Goal: Task Accomplishment & Management: Manage account settings

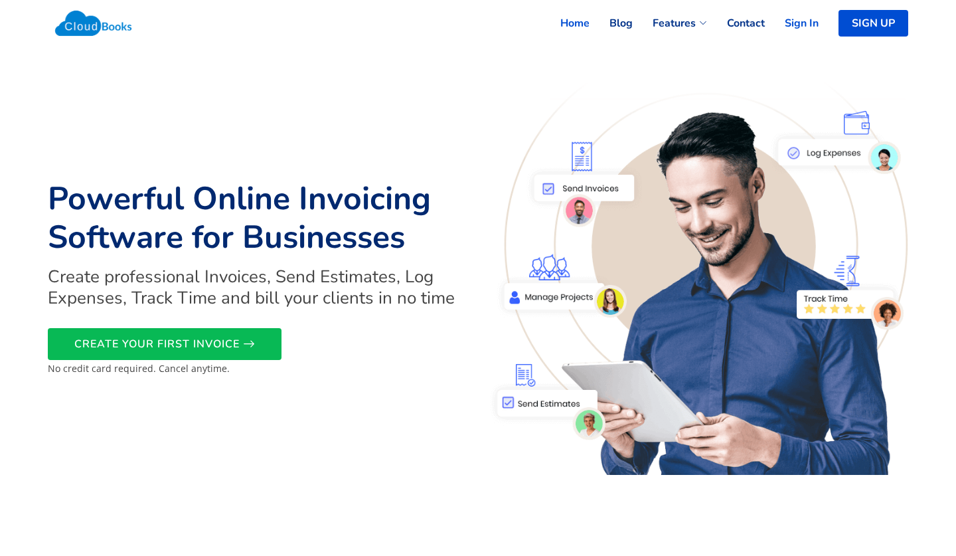
click at [802, 20] on link "Sign In" at bounding box center [792, 23] width 54 height 29
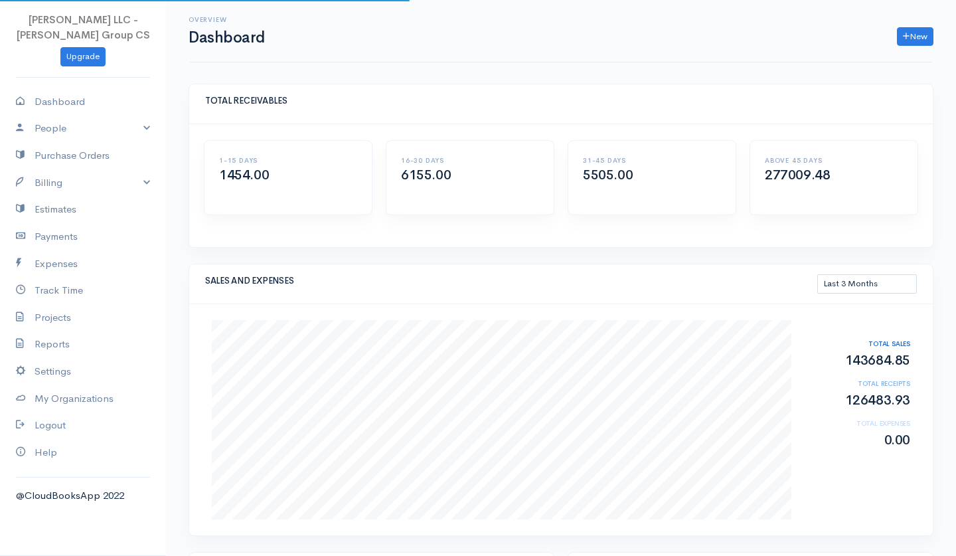
select select "90"
click at [65, 177] on link "Billing" at bounding box center [83, 182] width 166 height 27
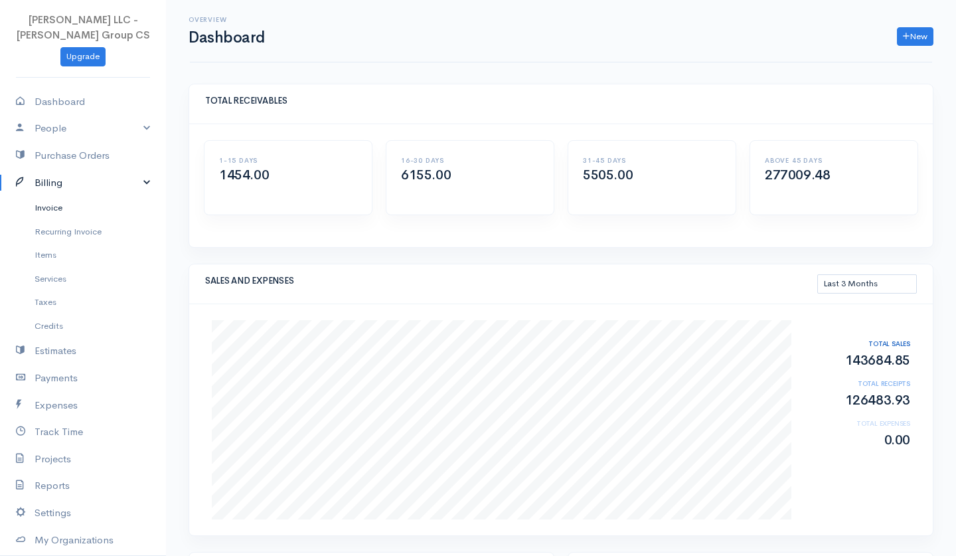
click at [60, 208] on link "Invoice" at bounding box center [83, 208] width 166 height 24
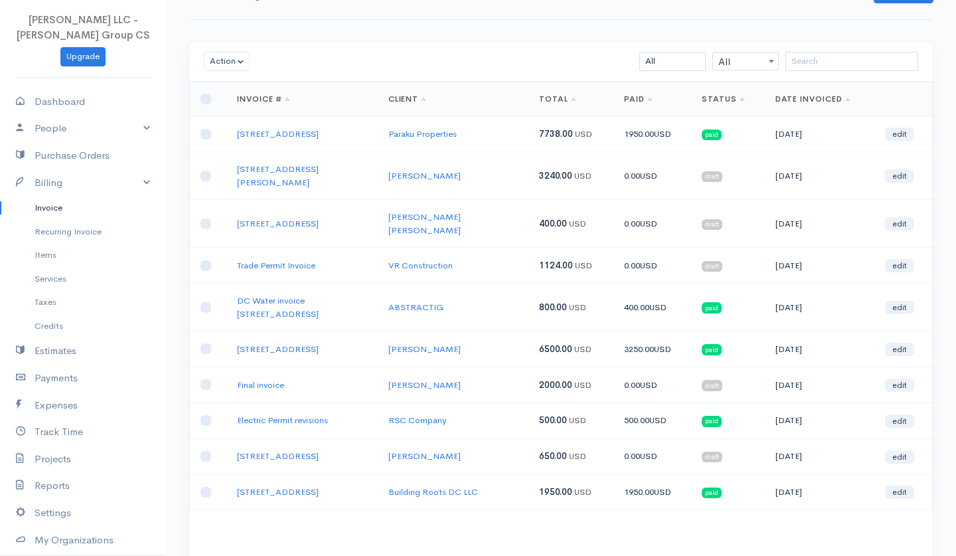
scroll to position [45, 0]
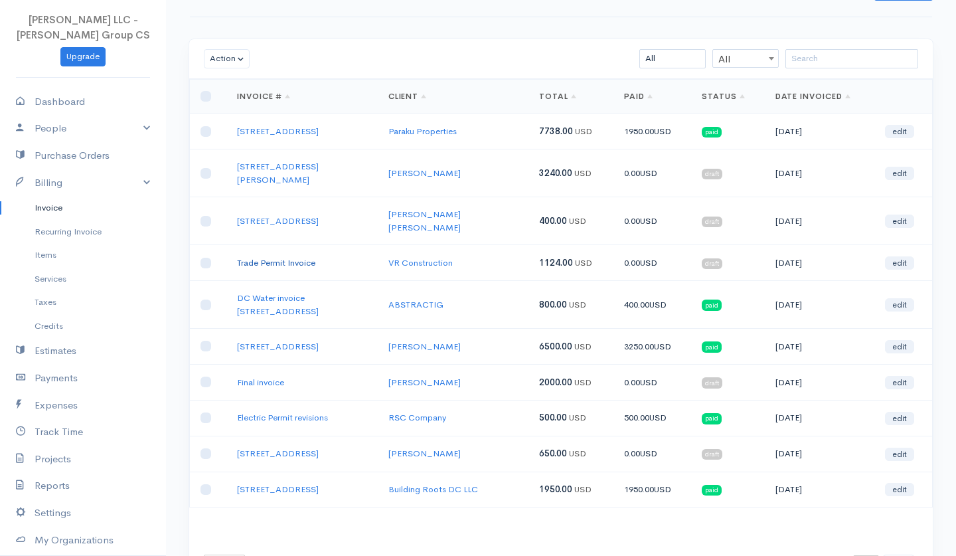
click at [299, 257] on link "Trade Permit Invoice" at bounding box center [276, 262] width 78 height 11
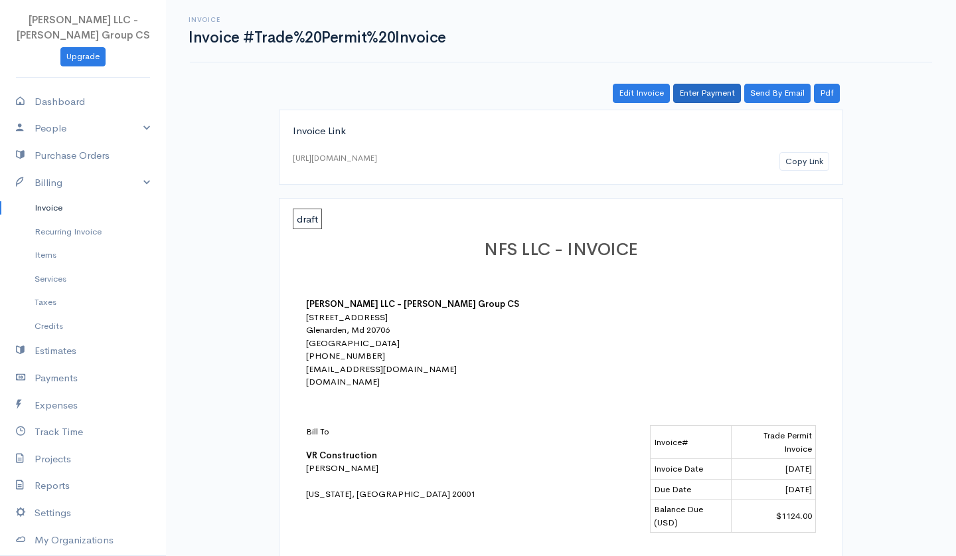
click at [718, 95] on link "Enter Payment" at bounding box center [707, 93] width 68 height 19
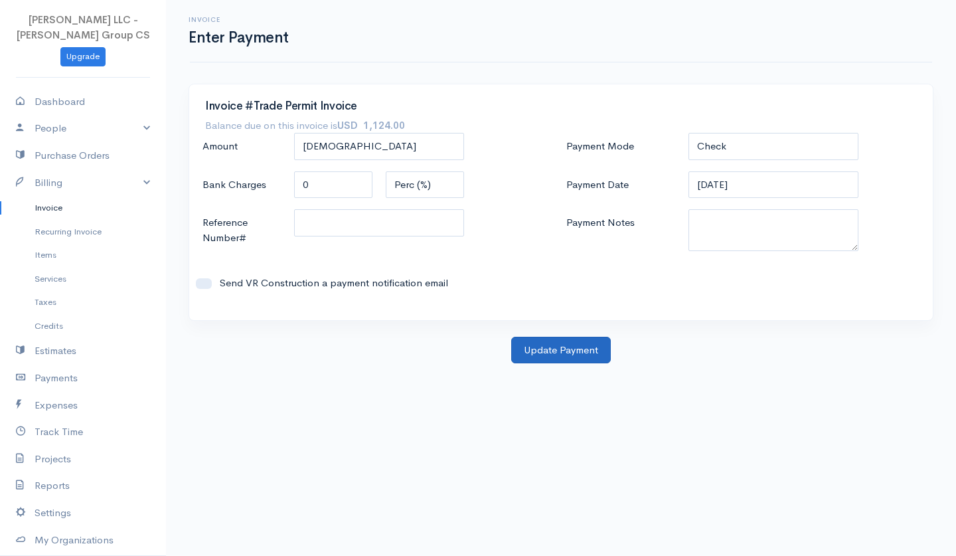
click at [549, 345] on button "Update Payment" at bounding box center [561, 350] width 100 height 27
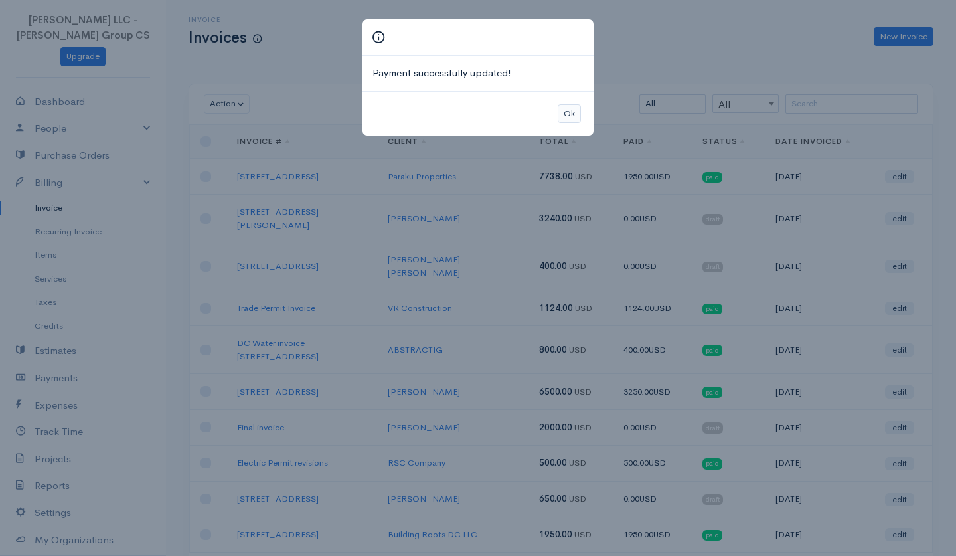
click at [570, 112] on button "Ok" at bounding box center [569, 113] width 23 height 19
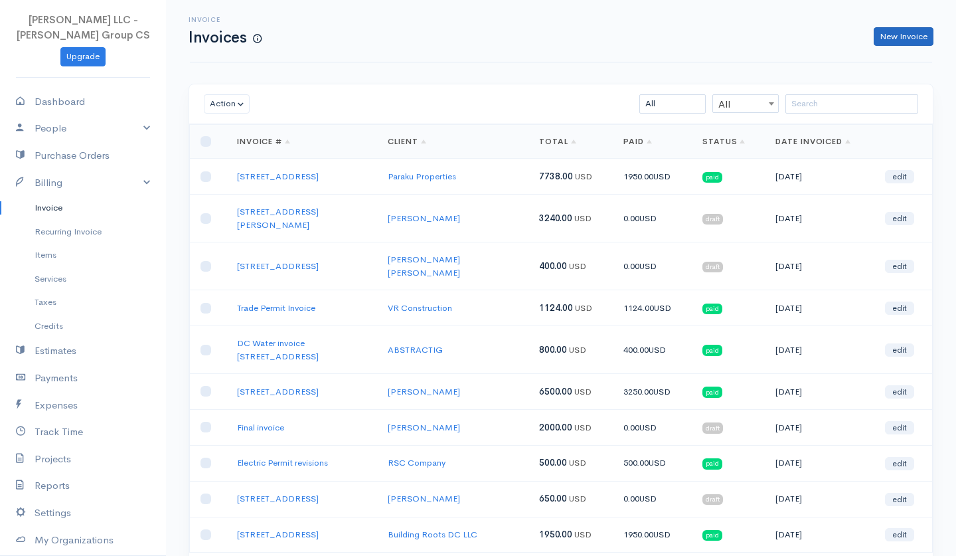
click at [911, 39] on link "New Invoice" at bounding box center [904, 36] width 60 height 19
select select "[GEOGRAPHIC_DATA]"
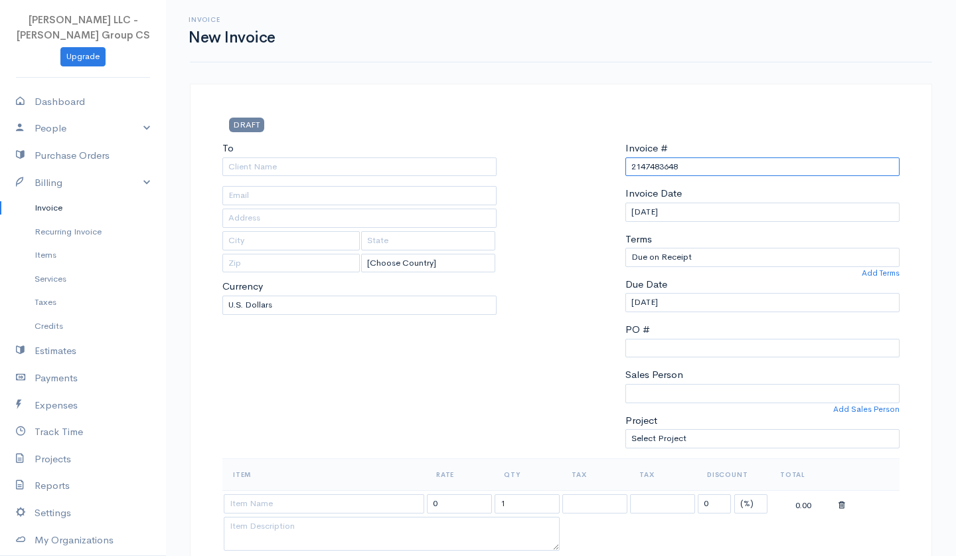
click at [653, 168] on input "2147483648" at bounding box center [762, 166] width 274 height 19
type input "[STREET_ADDRESS]"
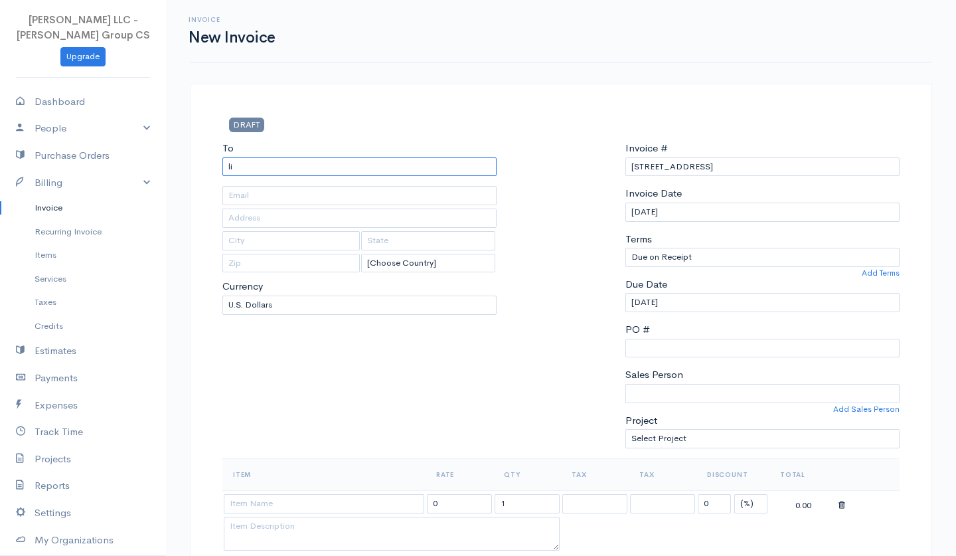
type input "l"
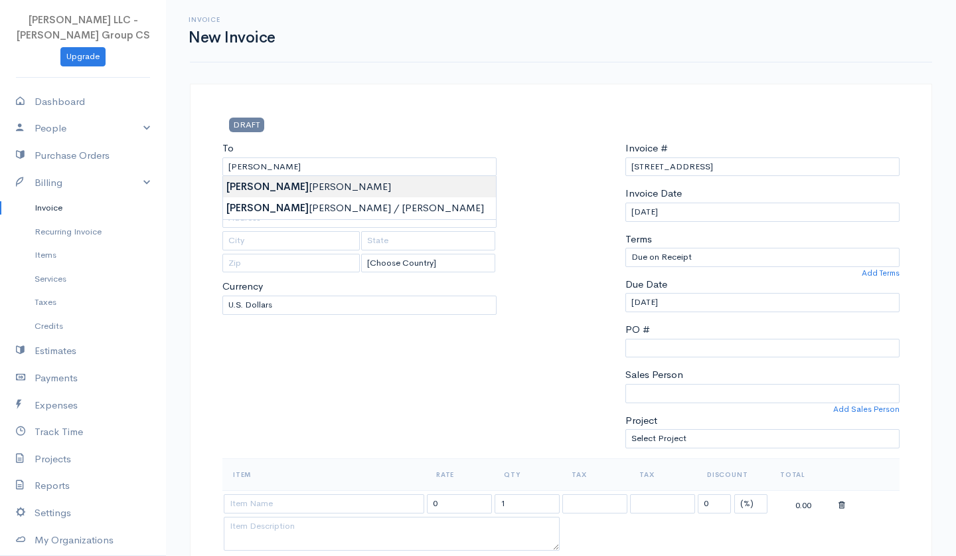
type input "[PERSON_NAME]"
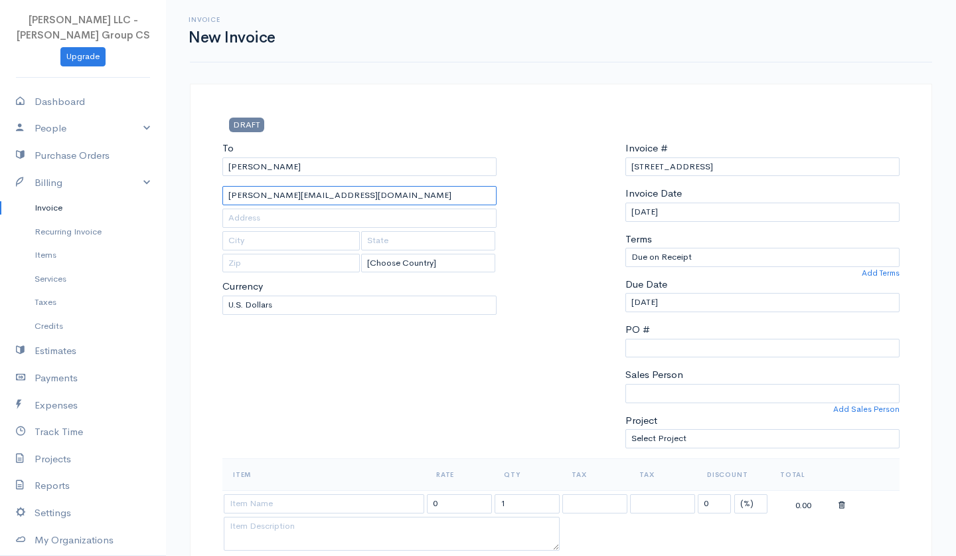
click at [357, 194] on input "[PERSON_NAME][EMAIL_ADDRESS][DOMAIN_NAME]" at bounding box center [359, 195] width 274 height 19
paste input "[EMAIL_ADDRESS][DOMAIN_NAME]"
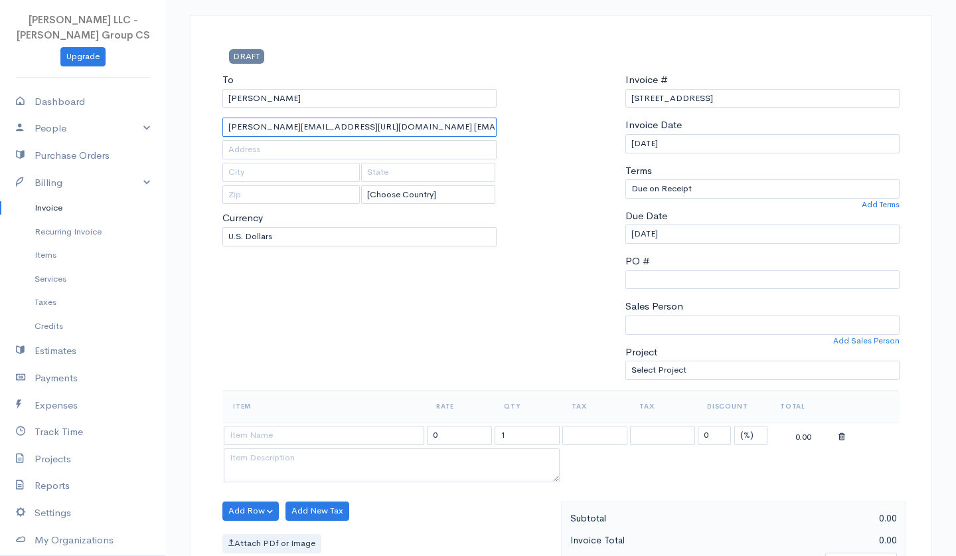
scroll to position [70, 0]
type input "[PERSON_NAME][EMAIL_ADDRESS][URL][DOMAIN_NAME] [EMAIL_ADDRESS][DOMAIN_NAME]"
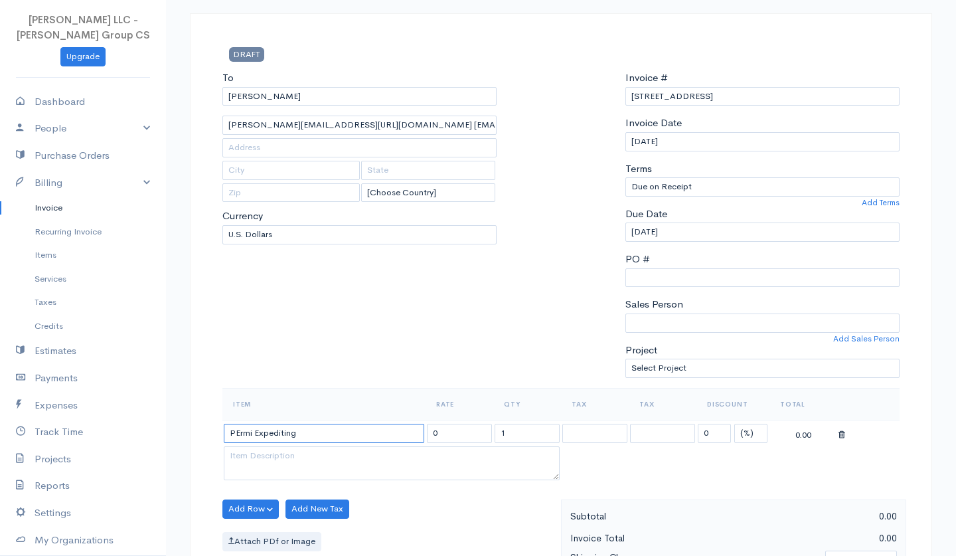
type input "PErmi Expediting"
drag, startPoint x: 465, startPoint y: 431, endPoint x: 399, endPoint y: 427, distance: 66.5
click at [399, 427] on tr "PErmi Expediting 0 1 0 (%) Flat 0.00" at bounding box center [560, 433] width 677 height 26
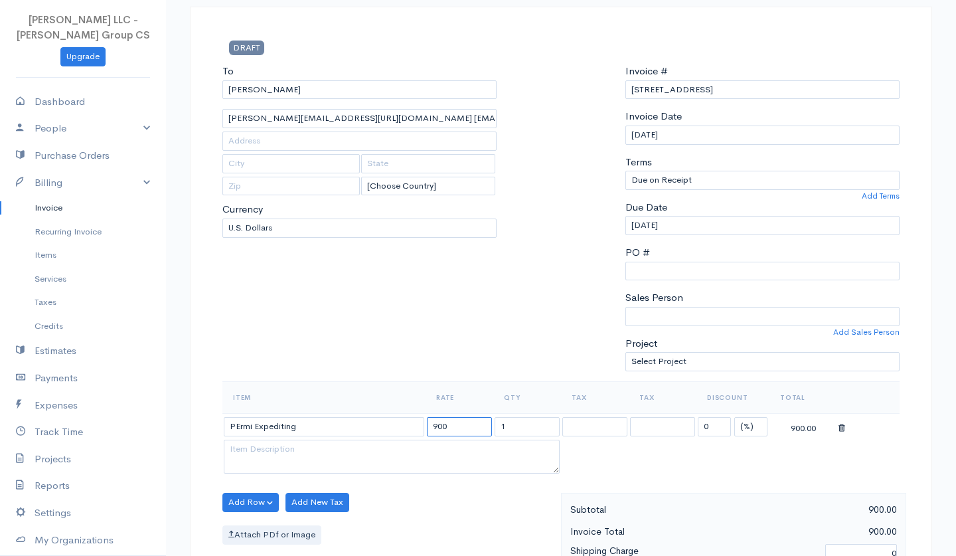
scroll to position [100, 0]
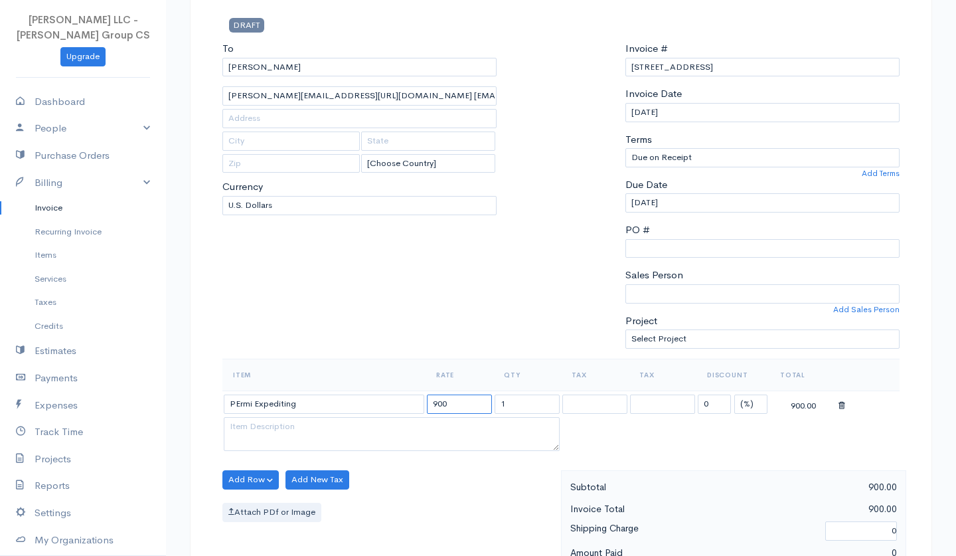
type input "900"
click at [242, 398] on input "PErmi Expediting" at bounding box center [324, 403] width 201 height 19
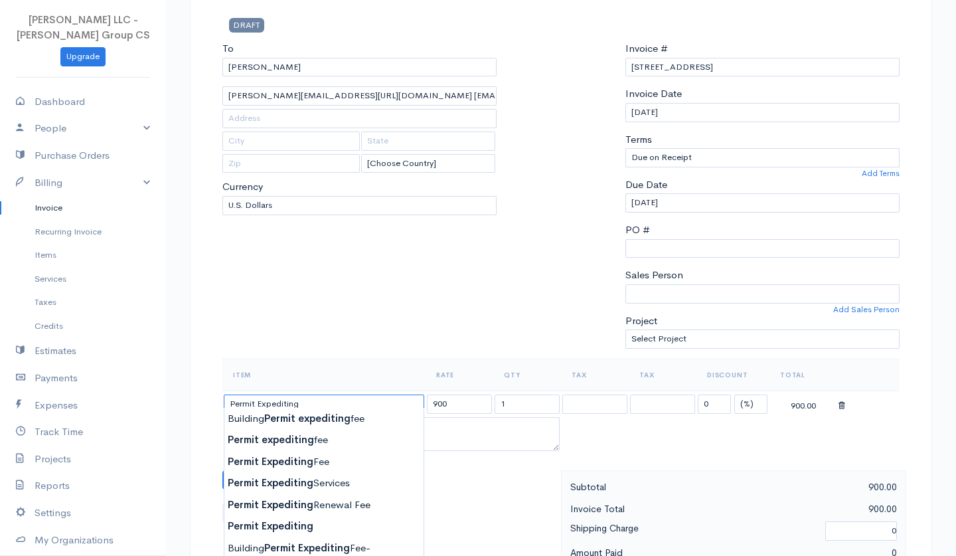
type input "Permit Expediting"
click at [454, 398] on input "900" at bounding box center [459, 403] width 65 height 19
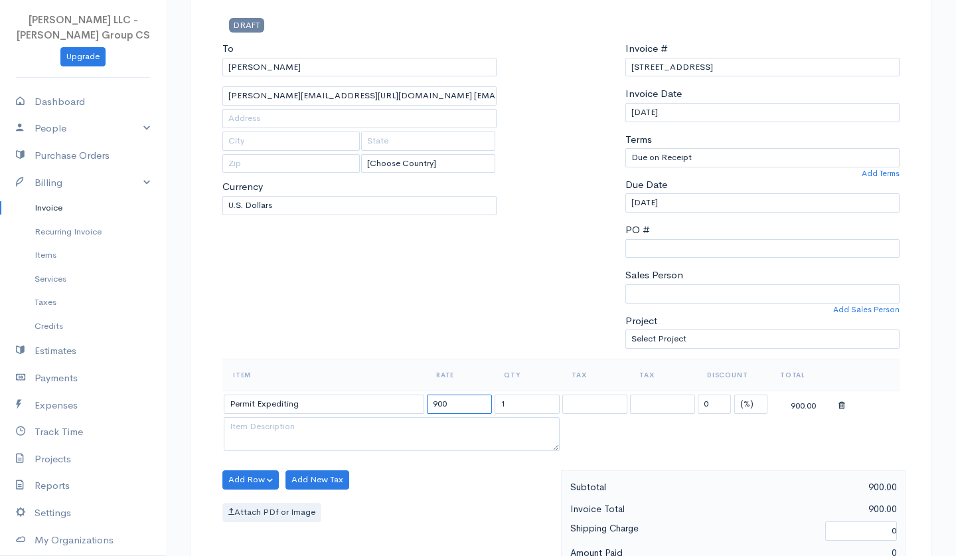
drag, startPoint x: 454, startPoint y: 398, endPoint x: 404, endPoint y: 396, distance: 50.5
click at [404, 398] on tr "Permit Expediting 900 1 0 (%) Flat 900.00" at bounding box center [560, 403] width 677 height 26
type input "1100"
click at [407, 440] on textarea at bounding box center [392, 434] width 336 height 35
type textarea "I"
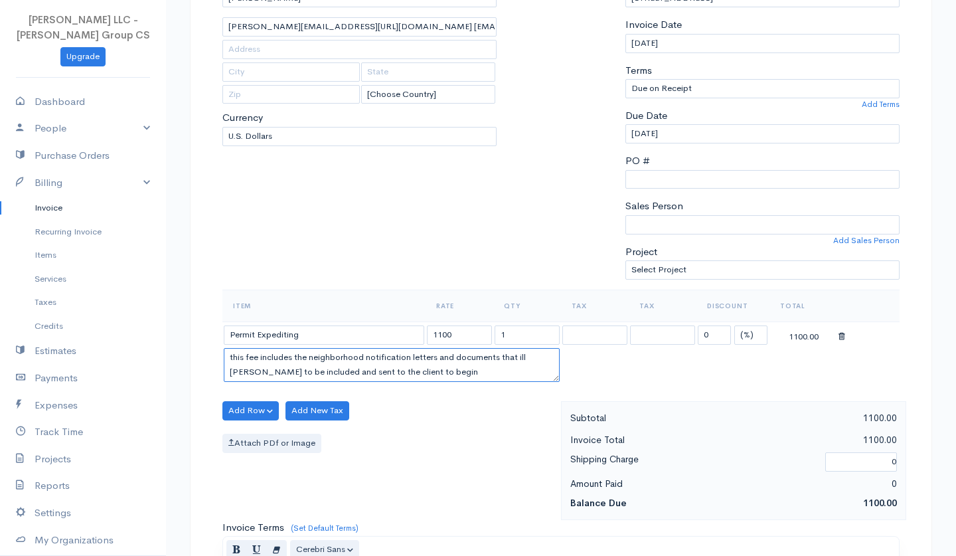
scroll to position [171, 0]
click at [240, 350] on textarea "this fee includes the neighborhood notification letters and documents that ill …" at bounding box center [392, 363] width 336 height 35
click at [410, 361] on textarea "This fee includes the neighborhood notification letters and documents that ill …" at bounding box center [392, 363] width 336 height 35
click at [457, 352] on textarea "This fee includes the neighborhood notification letters and documents that ill …" at bounding box center [392, 363] width 336 height 35
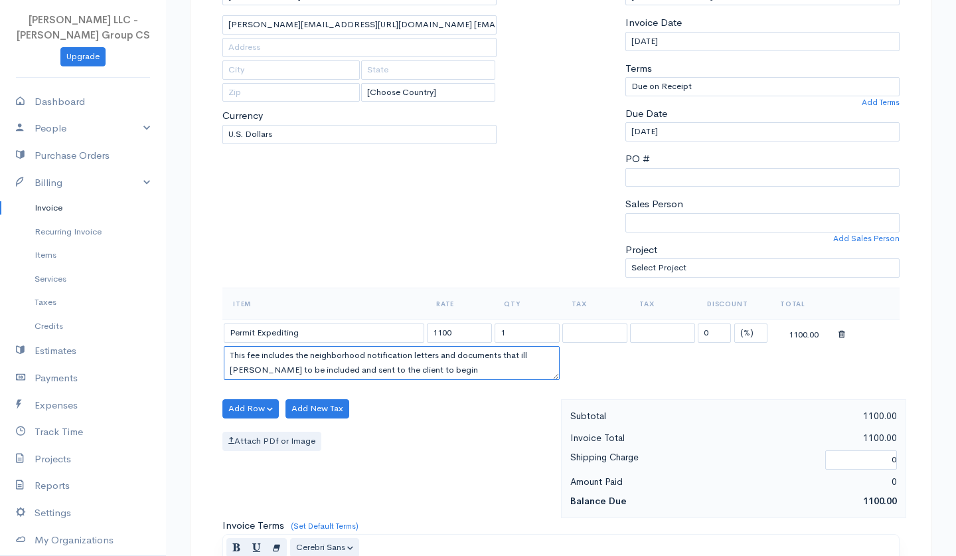
click at [523, 349] on textarea "This fee includes the neighborhood notification letters and documents that ill …" at bounding box center [392, 363] width 336 height 35
click at [547, 348] on textarea "This fee includes the neighborhood notification letters and documents that will…" at bounding box center [392, 363] width 336 height 35
click at [330, 367] on textarea "This fee includes the neighborhood notification letters and documents that will…" at bounding box center [392, 363] width 336 height 35
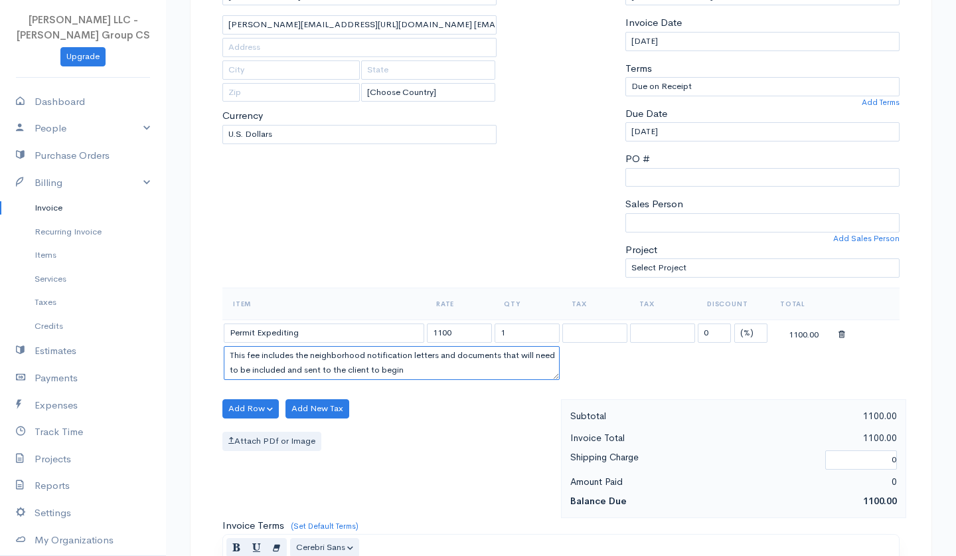
drag, startPoint x: 357, startPoint y: 363, endPoint x: 370, endPoint y: 365, distance: 13.4
click at [370, 365] on textarea "This fee includes the neighborhood notification letters and documents that will…" at bounding box center [392, 363] width 336 height 35
click at [417, 362] on textarea "This fee includes the neighborhood notification letters and documents that will…" at bounding box center [392, 363] width 336 height 35
type textarea "This fee includes the neighborhood notification letters and documents that will…"
click at [248, 399] on button "Add Row" at bounding box center [250, 408] width 56 height 19
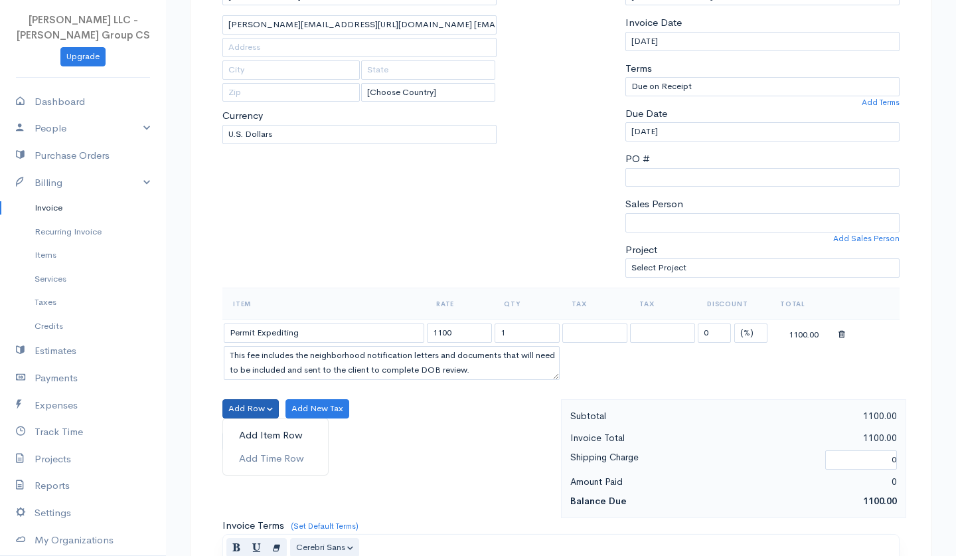
click at [274, 430] on link "Add Item Row" at bounding box center [275, 435] width 105 height 23
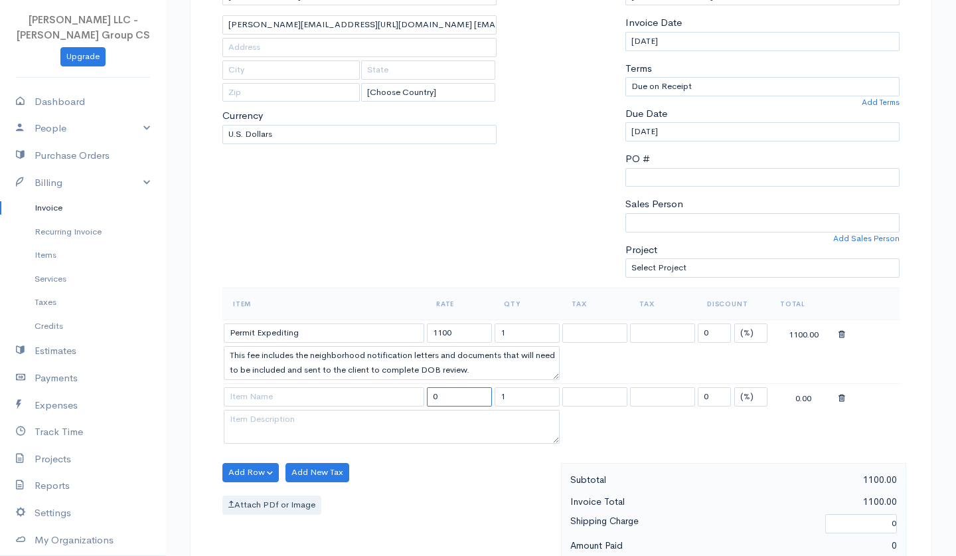
drag, startPoint x: 459, startPoint y: 388, endPoint x: 390, endPoint y: 388, distance: 69.7
click at [390, 388] on tr "0 1 0 (%) Flat 0.00" at bounding box center [560, 397] width 677 height 26
type input "260"
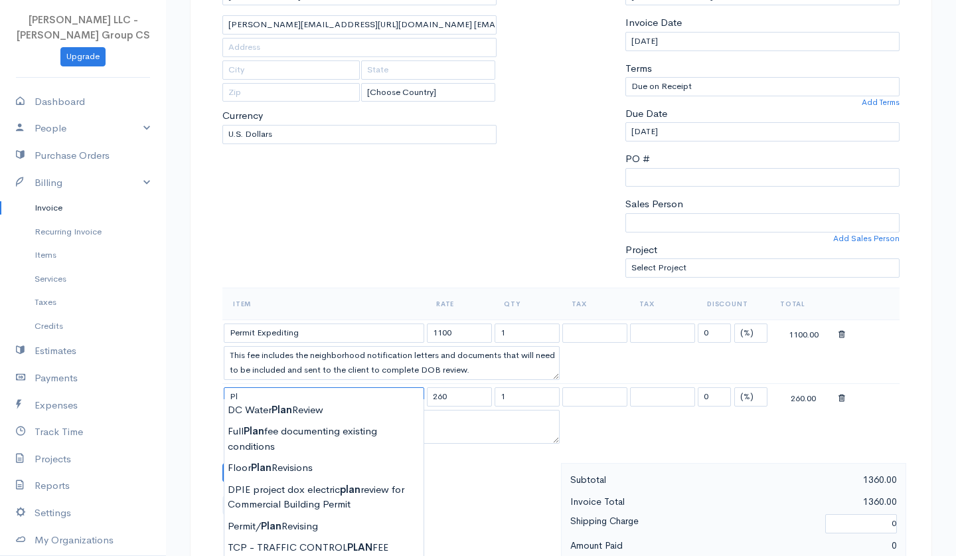
type input "P"
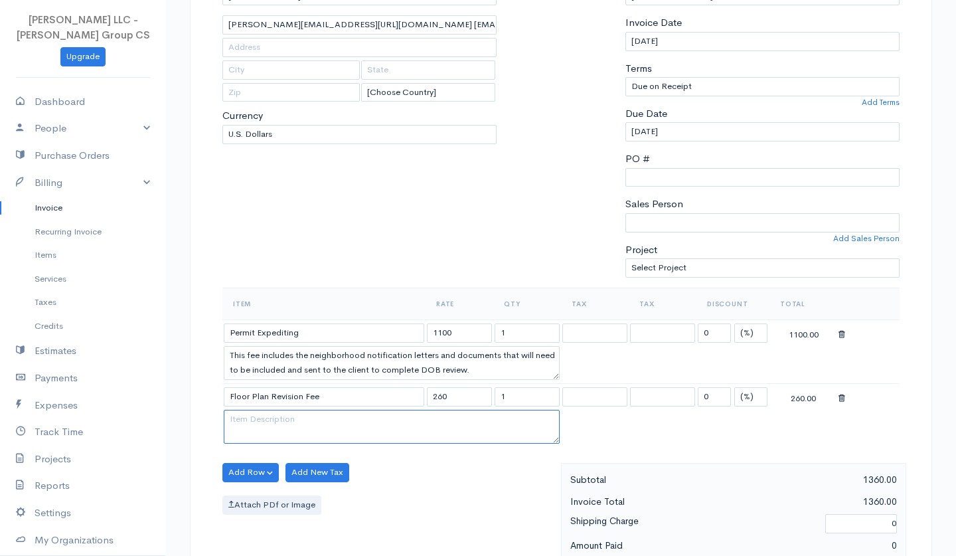
click at [344, 416] on textarea at bounding box center [392, 427] width 336 height 35
click at [238, 388] on input "Floor Plan Revision Fee" at bounding box center [324, 396] width 201 height 19
click at [274, 389] on input "Drawing Plan Revision Fee" at bounding box center [324, 396] width 201 height 19
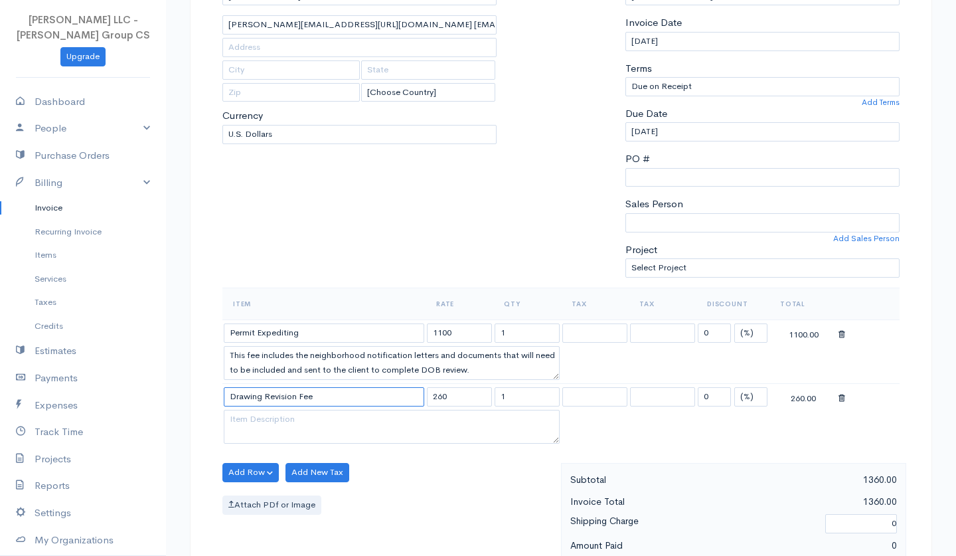
type input "Drawing Revision Fee"
click at [309, 412] on textarea at bounding box center [392, 427] width 336 height 35
click at [299, 412] on textarea "Add DC Codes, Cover sheet and" at bounding box center [392, 427] width 336 height 35
click at [376, 410] on textarea "Add DC Codes, cover sheet and" at bounding box center [392, 427] width 336 height 35
click at [267, 412] on textarea "Add DC Codes, cover sheet and" at bounding box center [392, 427] width 336 height 35
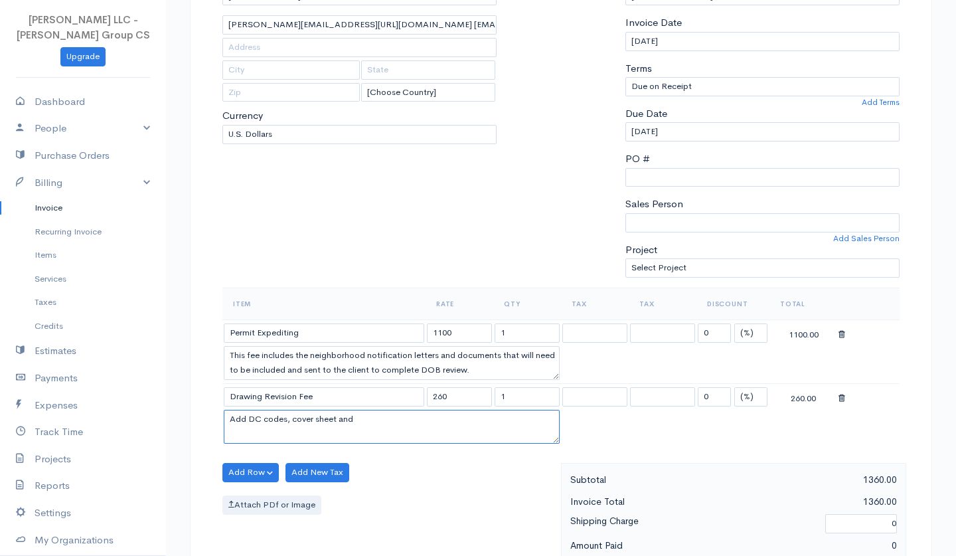
click at [382, 413] on textarea "Add DC codes, cover sheet and" at bounding box center [392, 427] width 336 height 35
type textarea "Add DC codes, cover sheet and indexes for"
drag, startPoint x: 720, startPoint y: 331, endPoint x: 653, endPoint y: 331, distance: 67.1
click at [653, 331] on tr "Permit Expediting 1100 1 0 (%) Flat 1100.00" at bounding box center [560, 332] width 677 height 26
type input "50"
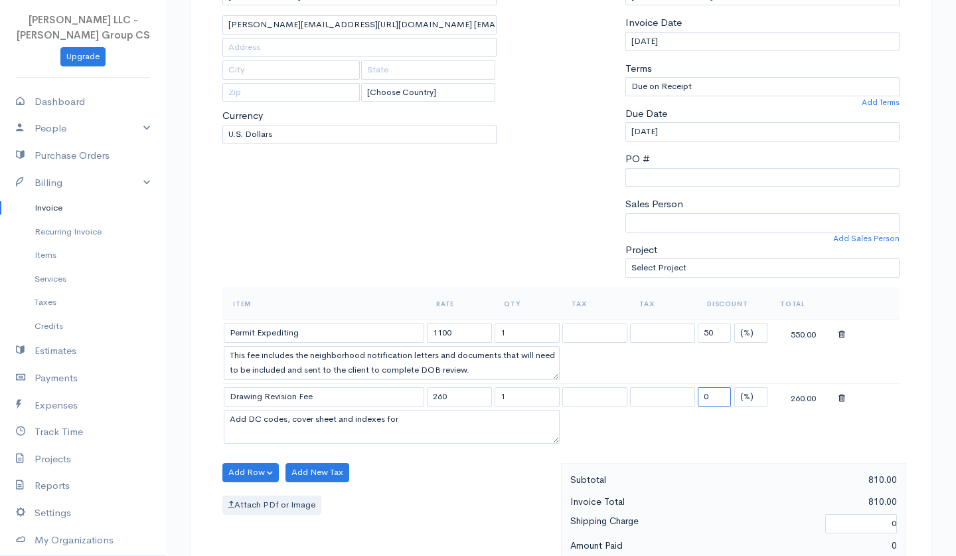
drag, startPoint x: 718, startPoint y: 390, endPoint x: 668, endPoint y: 388, distance: 50.5
click at [668, 390] on tr "Drawing Revision Fee 260 1 0 (%) Flat 260.00" at bounding box center [560, 397] width 677 height 26
type input "50"
click at [576, 346] on table "Item Rate Qty Tax Tax Discount Total Permit Expediting 1100 1 50 (%) Flat 550.0…" at bounding box center [560, 367] width 677 height 160
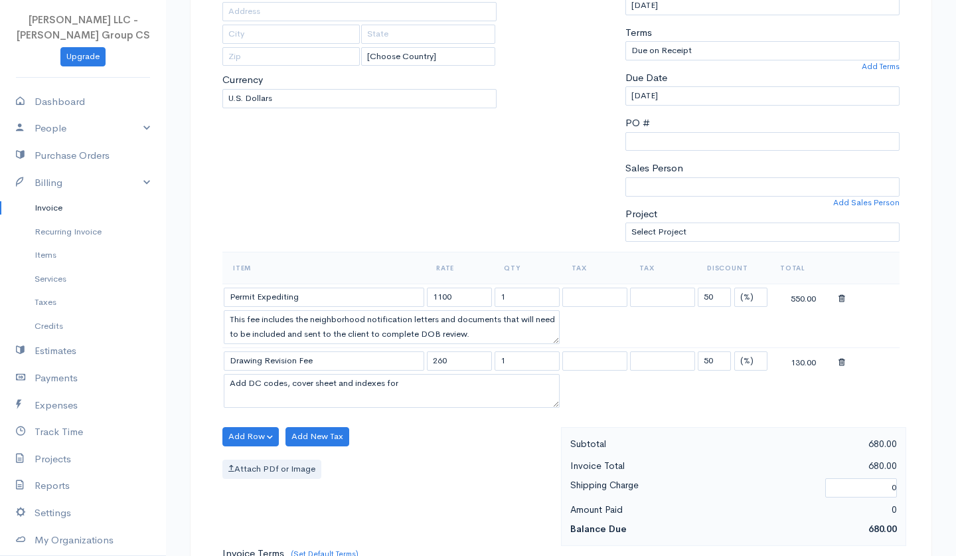
scroll to position [208, 0]
drag, startPoint x: 720, startPoint y: 351, endPoint x: 682, endPoint y: 351, distance: 38.5
click at [683, 351] on tr "Drawing Revision Fee 260 1 50 (%) Flat 130.00" at bounding box center [560, 359] width 677 height 26
drag, startPoint x: 726, startPoint y: 283, endPoint x: 691, endPoint y: 282, distance: 35.2
click at [691, 282] on tr "Permit Expediting 1100 1 50 (%) Flat 550.00" at bounding box center [560, 295] width 677 height 26
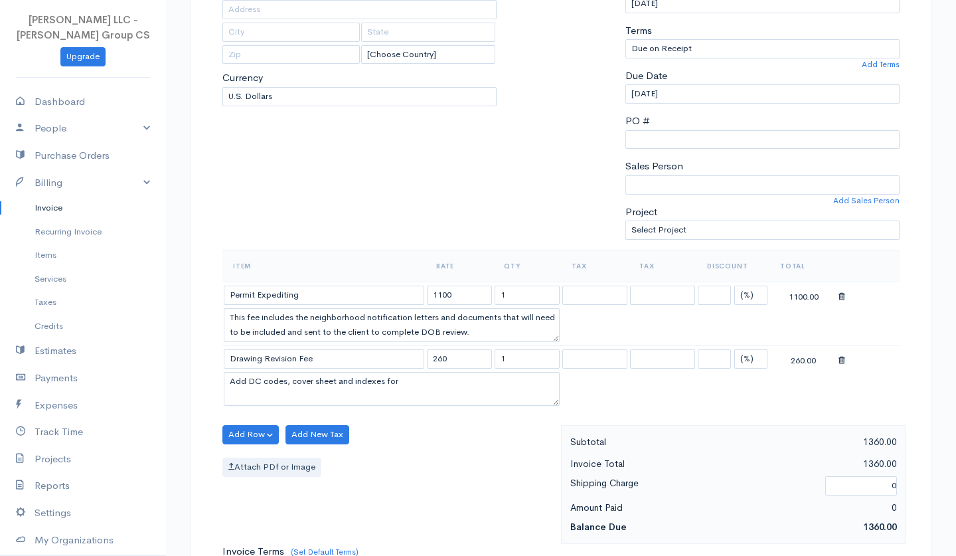
click at [643, 313] on table "Item Rate Qty Tax Tax Discount Total Permit Expediting 1100 1 (%) Flat 1100.00 …" at bounding box center [560, 330] width 677 height 160
click at [537, 321] on textarea "This fee includes the neighborhood notification letters and documents that will…" at bounding box center [392, 325] width 336 height 35
click at [286, 324] on textarea "This fee includes the neighborhood notification letters and documents that will…" at bounding box center [392, 325] width 336 height 35
click at [452, 328] on textarea "This fee includes the neighborhood notification letters and documents that will…" at bounding box center [392, 325] width 336 height 35
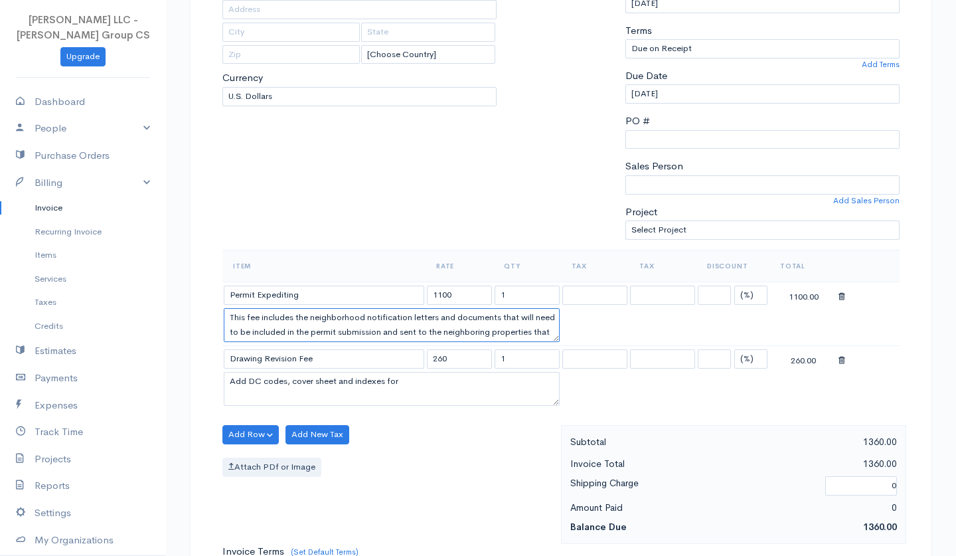
scroll to position [12, 0]
type textarea "This fee includes the neighborhood notification letters and documents that will…"
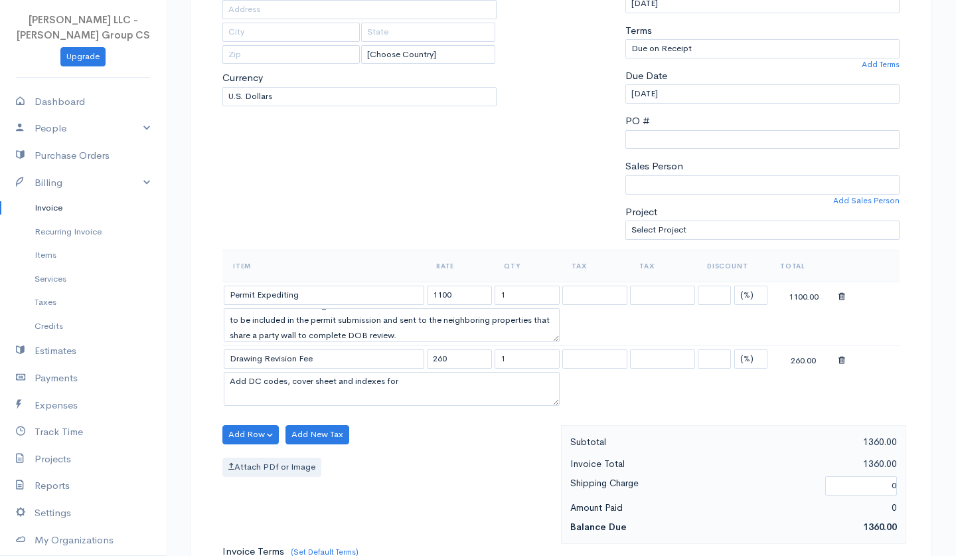
click at [620, 331] on table "Item Rate Qty Tax Tax Discount Total Permit Expediting 1100 1 (%) Flat 1100.00 …" at bounding box center [560, 330] width 677 height 160
click at [601, 353] on table "Item Rate Qty Tax Tax Discount Total Permit Expediting 1100 1 (%) Flat 1100.00 …" at bounding box center [560, 330] width 677 height 160
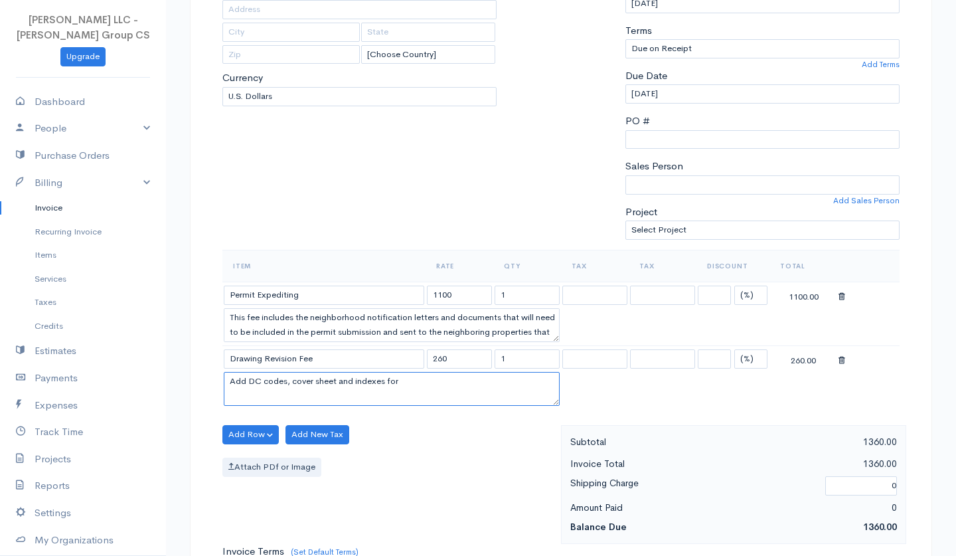
drag, startPoint x: 428, startPoint y: 412, endPoint x: 348, endPoint y: 410, distance: 80.4
click at [348, 406] on textarea "Add DC codes, cover sheet and indexes for" at bounding box center [392, 389] width 336 height 35
click at [311, 406] on textarea "Add DC codes, cover sheet and indexes for" at bounding box center [392, 389] width 336 height 35
click at [422, 406] on textarea "Add DC codes, cover sheet and indexes for" at bounding box center [392, 389] width 336 height 35
type textarea "Add DC codes, cover sheet and indexes for permit processing."
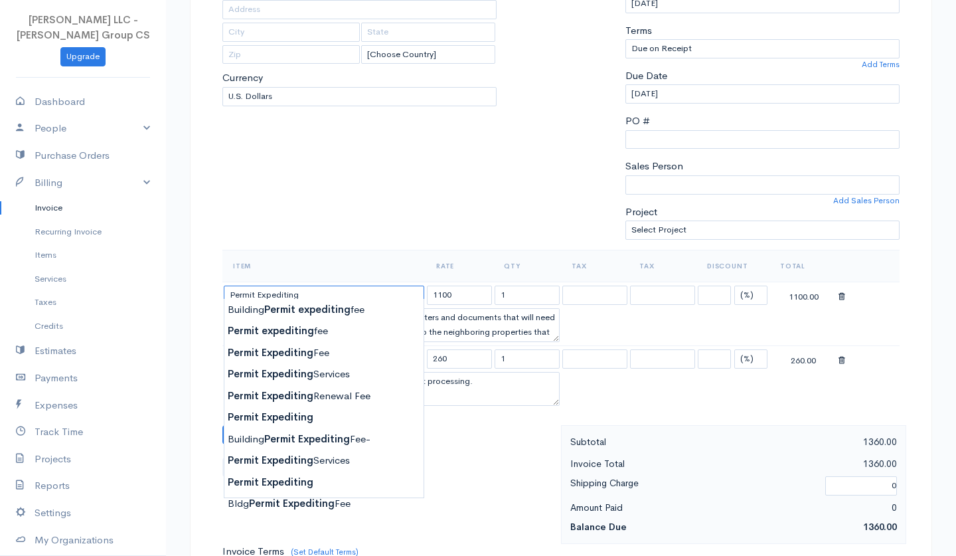
click at [231, 289] on input "Permit Expediting" at bounding box center [324, 295] width 201 height 19
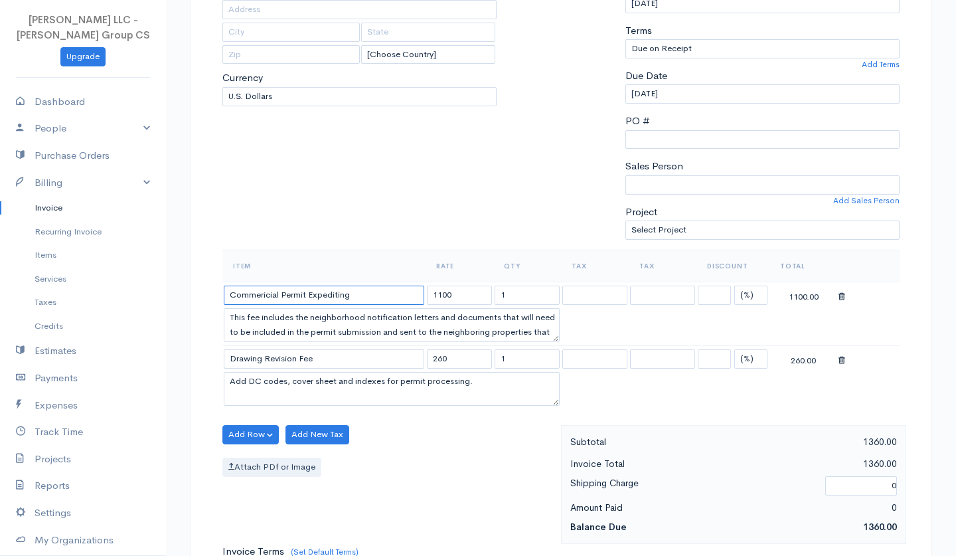
click at [357, 286] on input "Commericial Permit Expediting" at bounding box center [324, 295] width 201 height 19
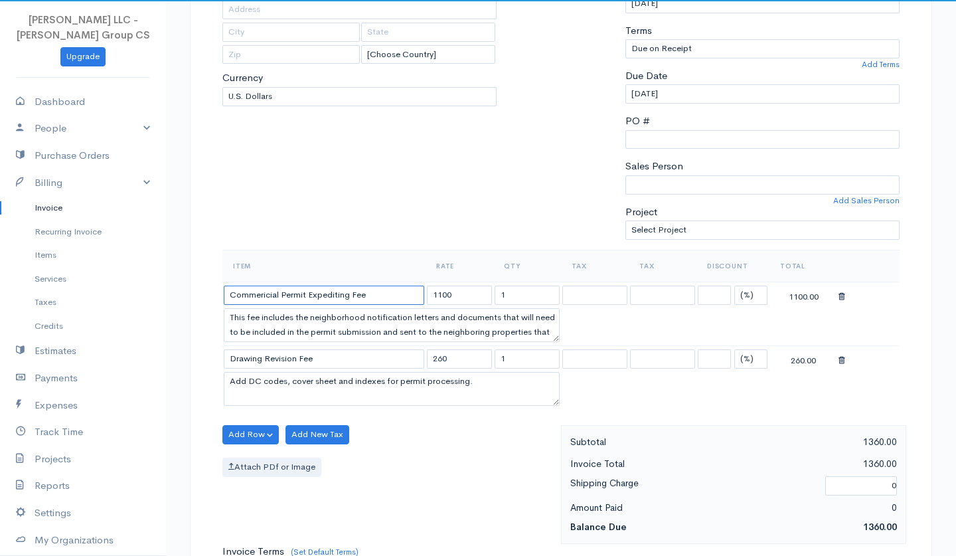
type input "Commericial Permit Expediting Fee"
click at [458, 329] on textarea "This fee includes the neighborhood notification letters and documents that will…" at bounding box center [392, 325] width 336 height 35
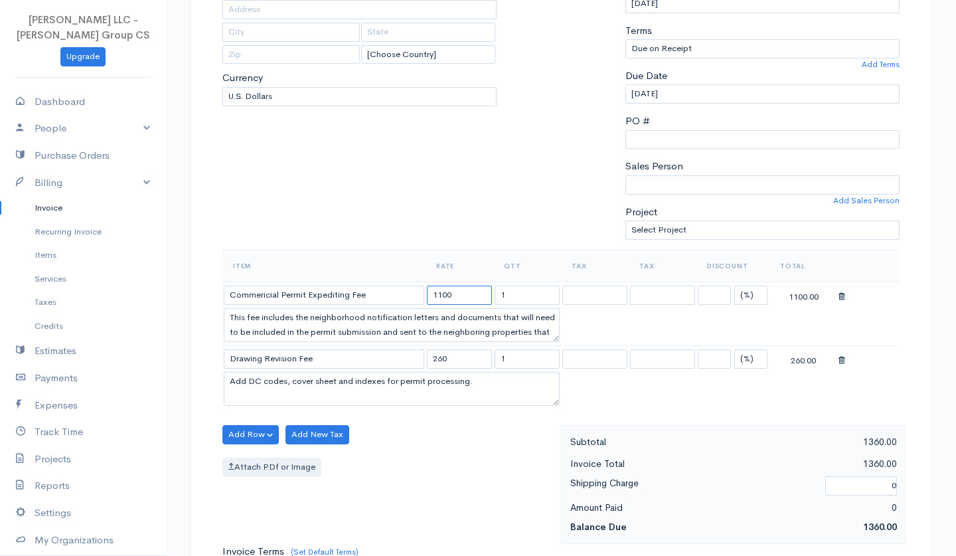
drag, startPoint x: 455, startPoint y: 290, endPoint x: 403, endPoint y: 289, distance: 51.8
click at [403, 289] on tr "Commericial Permit Expediting Fee 1100 1 (%) Flat 1100.00" at bounding box center [560, 295] width 677 height 26
type input "900"
drag, startPoint x: 417, startPoint y: 343, endPoint x: 214, endPoint y: 299, distance: 207.2
click at [214, 299] on div "DRAFT To [PERSON_NAME] [PERSON_NAME][EMAIL_ADDRESS][URL][DOMAIN_NAME] [EMAIL_AD…" at bounding box center [561, 464] width 742 height 1179
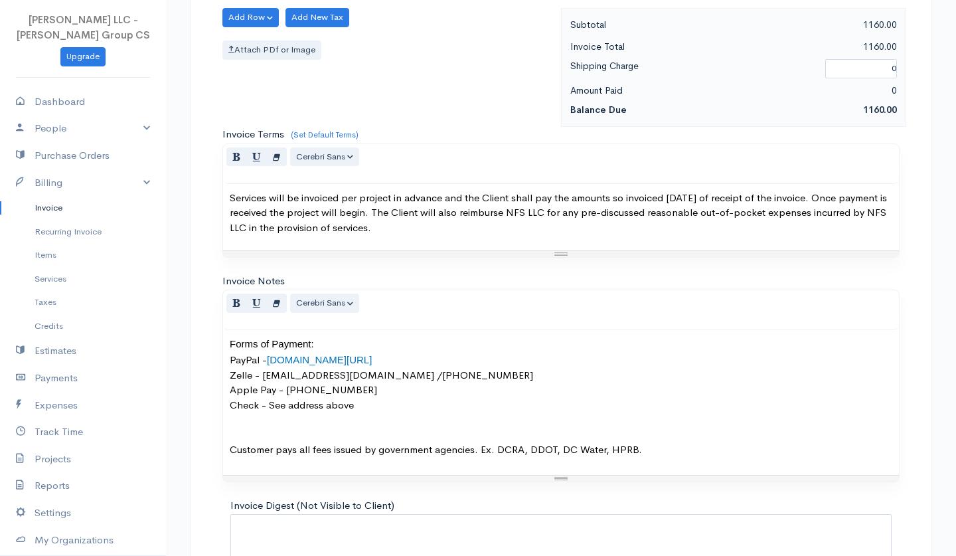
scroll to position [761, 0]
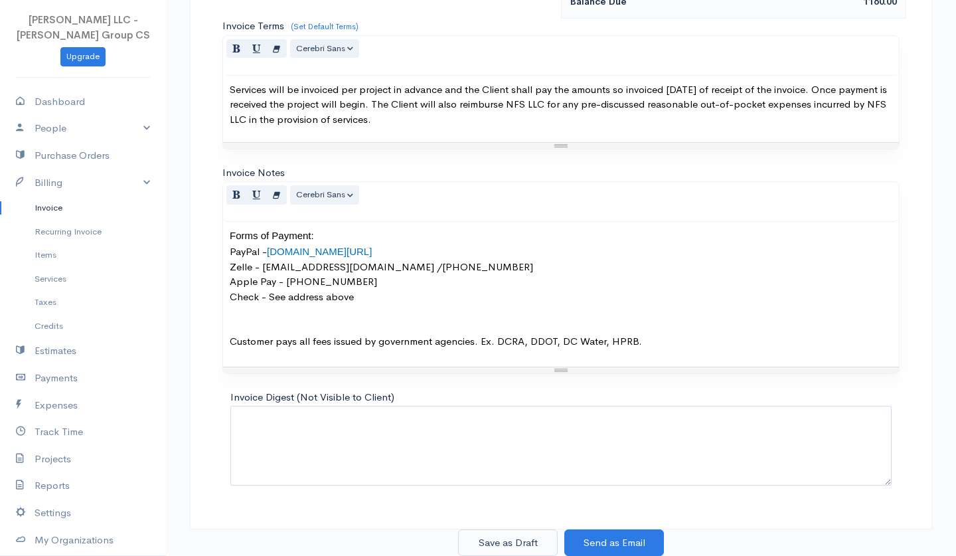
click at [513, 539] on button "Save as Draft" at bounding box center [508, 542] width 100 height 27
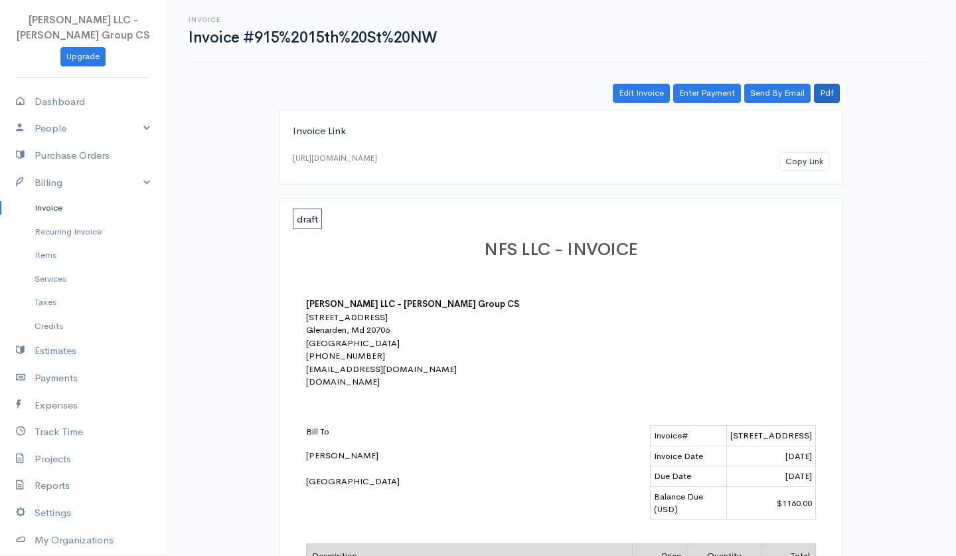
click at [824, 91] on link "Pdf" at bounding box center [827, 93] width 26 height 19
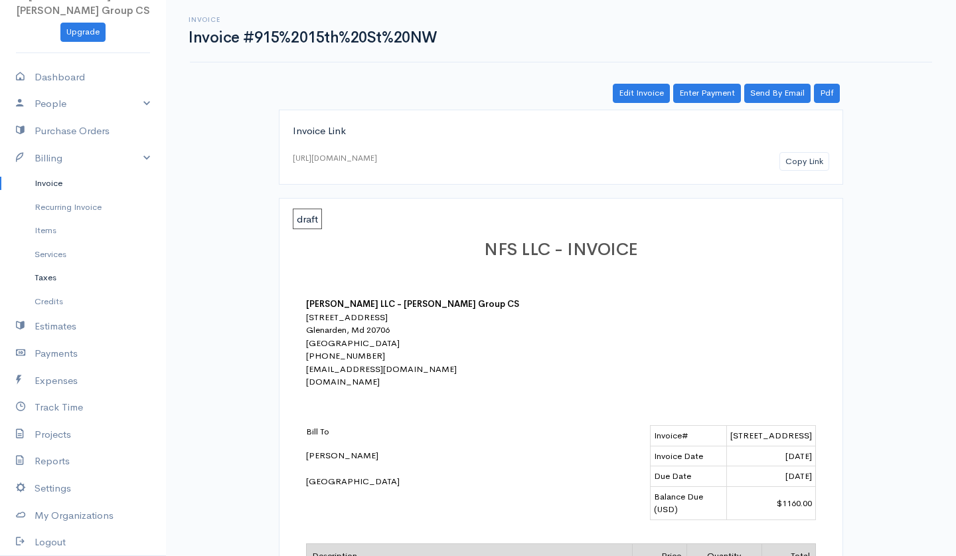
scroll to position [48, 0]
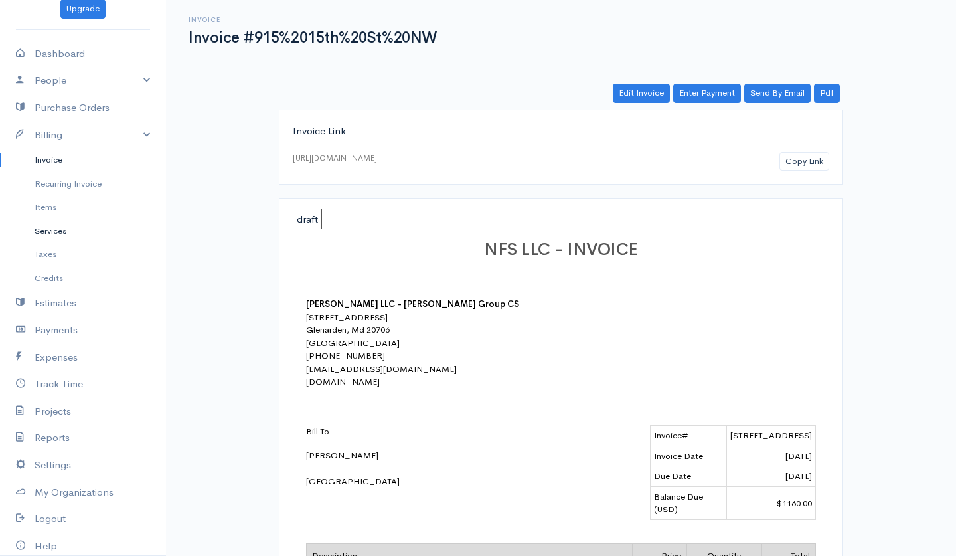
click at [56, 230] on link "Services" at bounding box center [83, 231] width 166 height 24
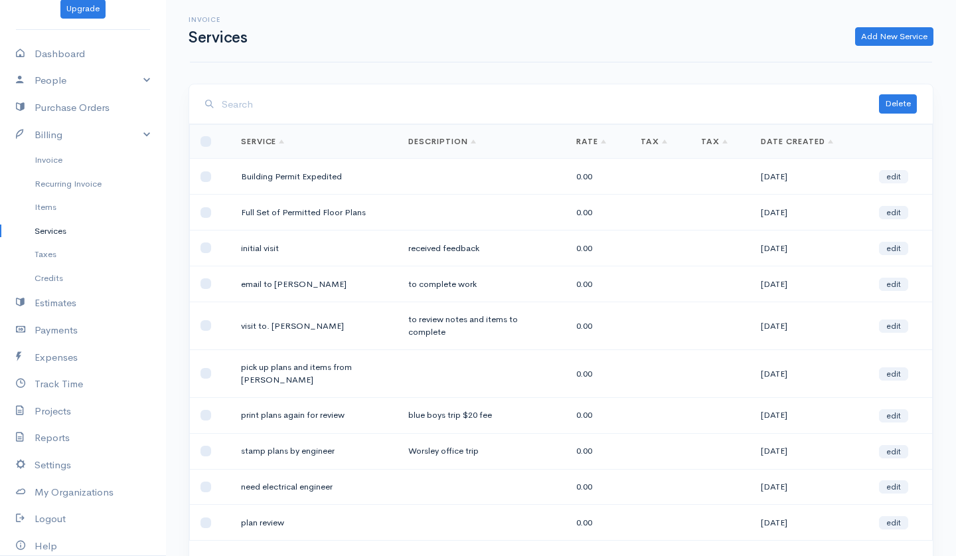
click at [888, 174] on link "edit" at bounding box center [893, 176] width 29 height 13
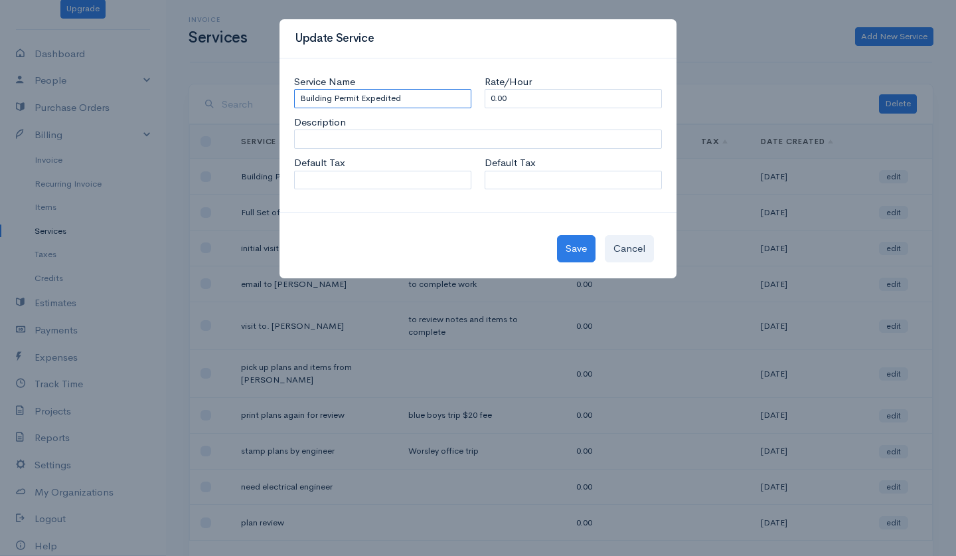
click at [420, 96] on input "Building Permit Expedited" at bounding box center [382, 98] width 177 height 19
drag, startPoint x: 523, startPoint y: 100, endPoint x: 433, endPoint y: 100, distance: 89.6
click at [433, 100] on div "Service Name Building Permit Expedited Rate/Hour 0.00" at bounding box center [477, 91] width 381 height 34
type input "1100"
click at [446, 140] on input "Description" at bounding box center [478, 138] width 368 height 19
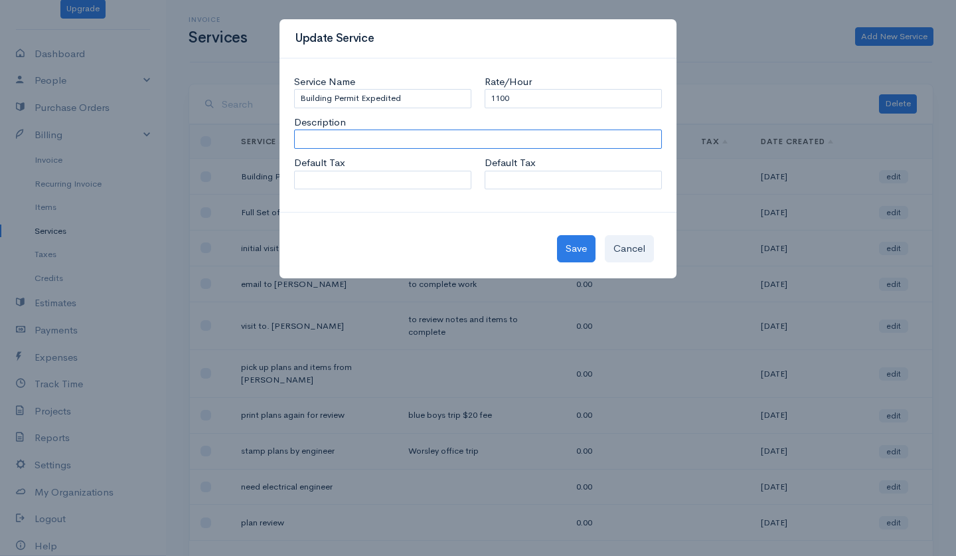
paste input "This fee includes the neighborhood notification letters and documents that will…"
type input "This fee includes the neighborhood notification letters and documents that will…"
click at [409, 95] on input "Building Permit Expedited" at bounding box center [382, 98] width 177 height 19
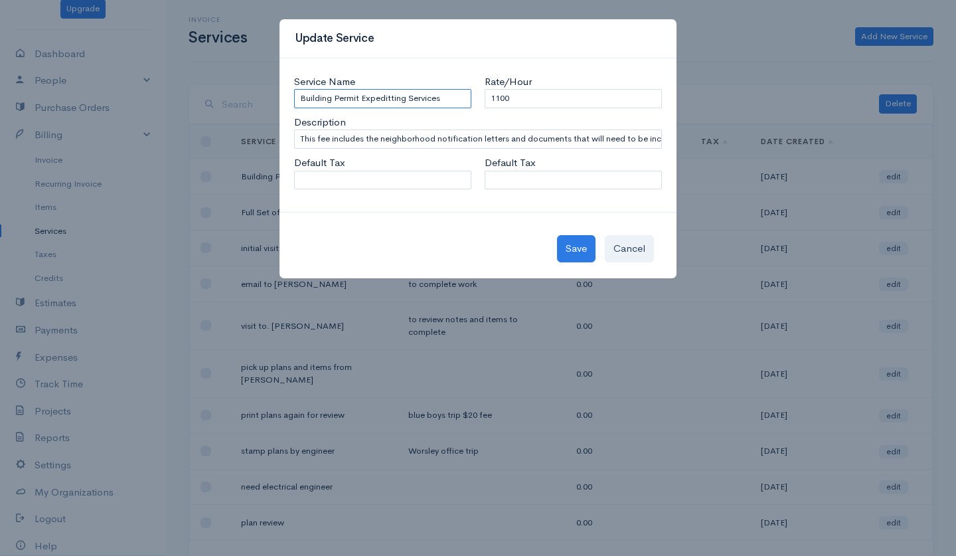
click at [387, 96] on input "Building Permit Expeditting Services" at bounding box center [382, 98] width 177 height 19
click at [394, 97] on input "Building Permit Expeditting Services" at bounding box center [382, 98] width 177 height 19
type input "Building Permit Expediting Services"
click at [477, 127] on div "Description This fee includes the neighborhood notification letters and documen…" at bounding box center [477, 132] width 381 height 34
click at [570, 256] on button "Save" at bounding box center [576, 248] width 39 height 27
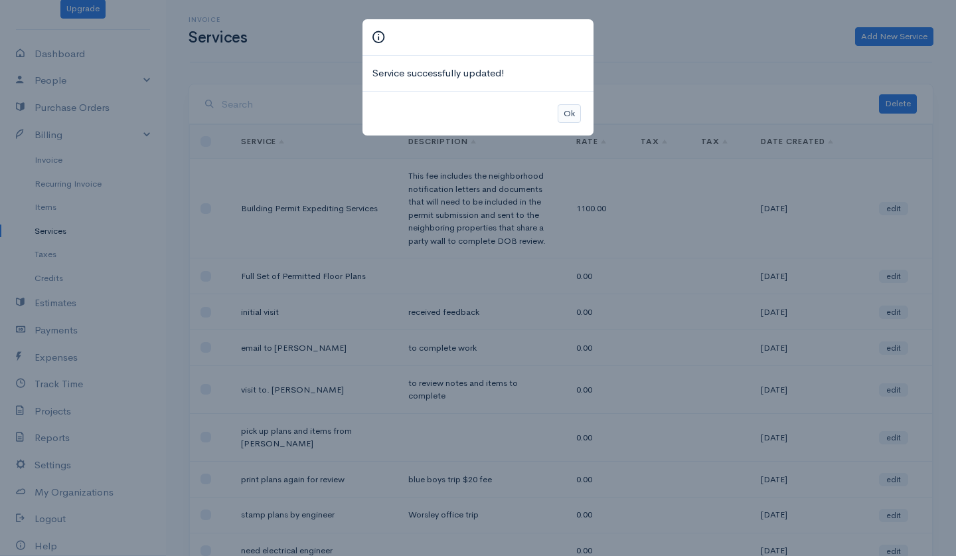
click at [569, 112] on button "Ok" at bounding box center [569, 113] width 23 height 19
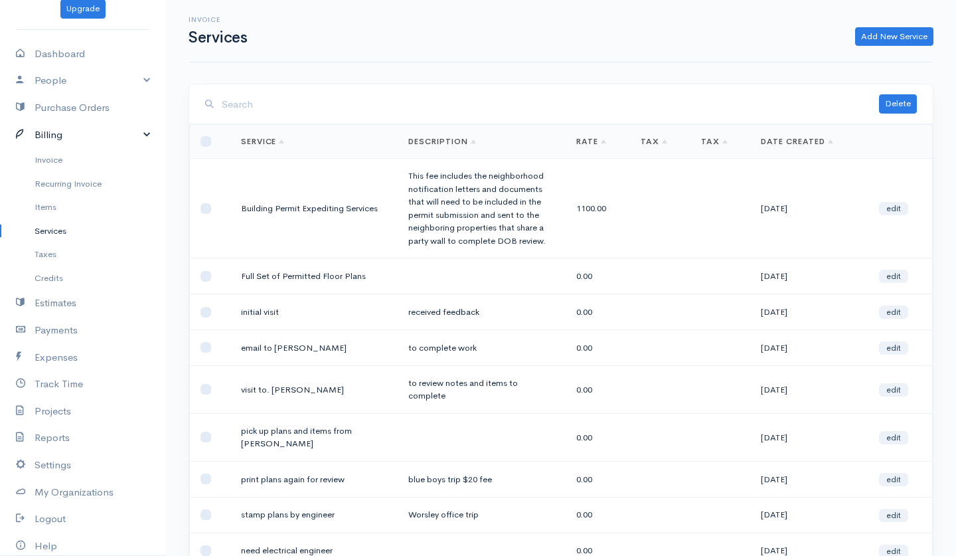
click at [53, 134] on link "Billing" at bounding box center [83, 135] width 166 height 27
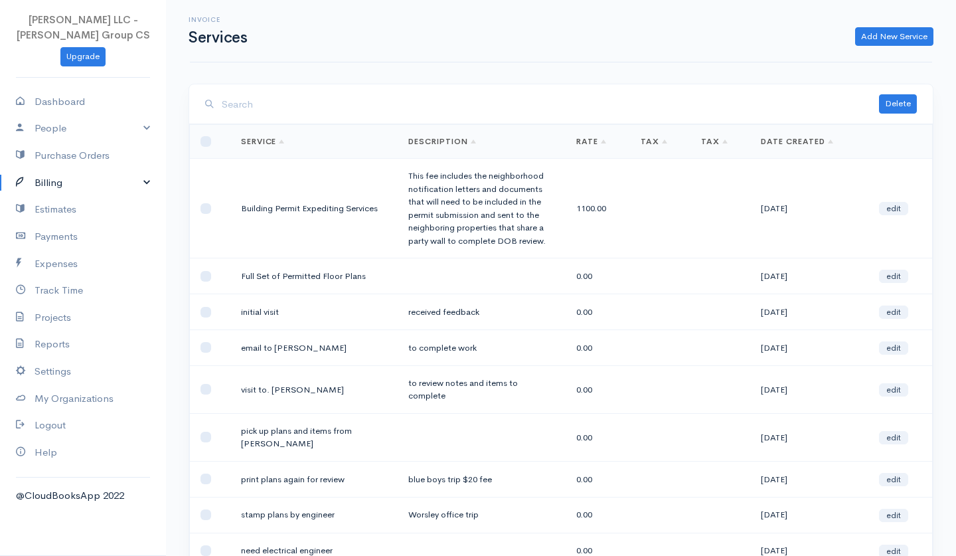
click at [58, 181] on link "Billing" at bounding box center [83, 182] width 166 height 27
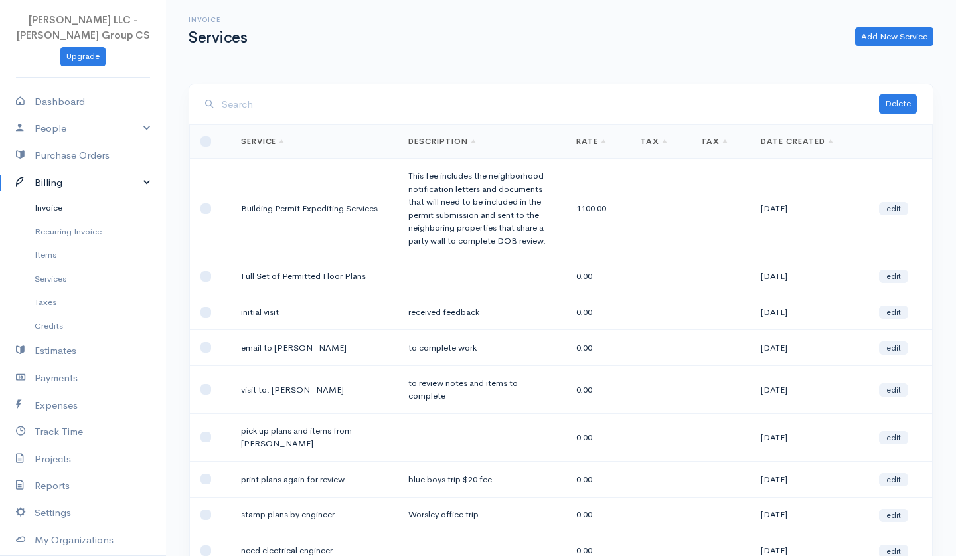
click at [60, 206] on link "Invoice" at bounding box center [83, 208] width 166 height 24
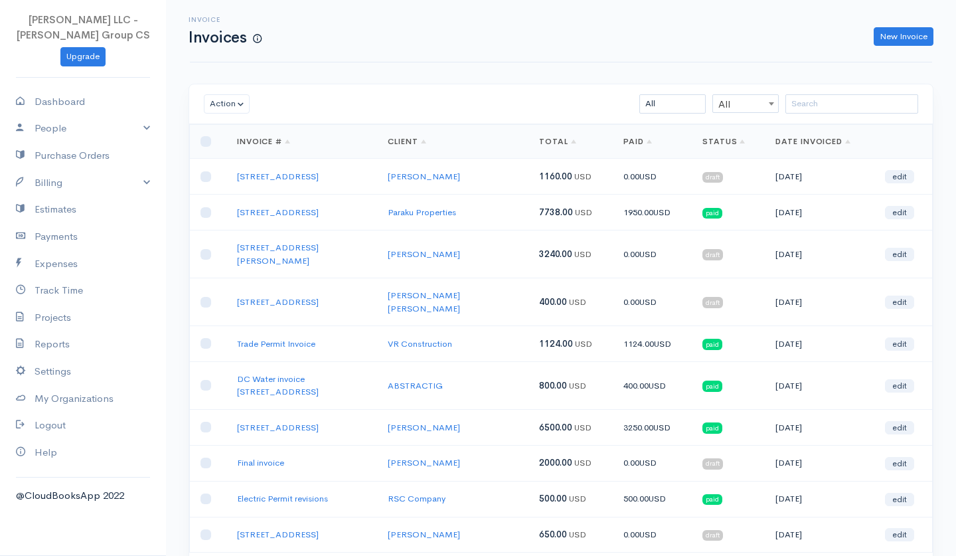
click at [704, 141] on link "Status" at bounding box center [723, 141] width 43 height 11
